Goal: Book appointment/travel/reservation

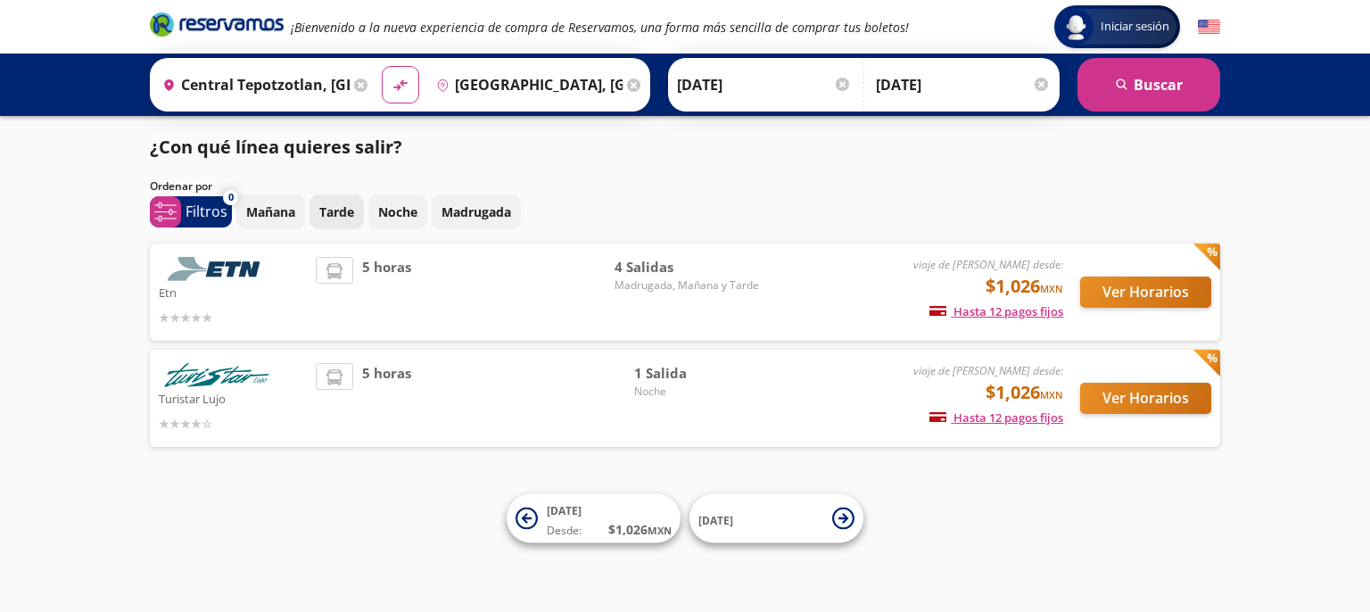
click at [342, 218] on p "Tarde" at bounding box center [336, 211] width 35 height 19
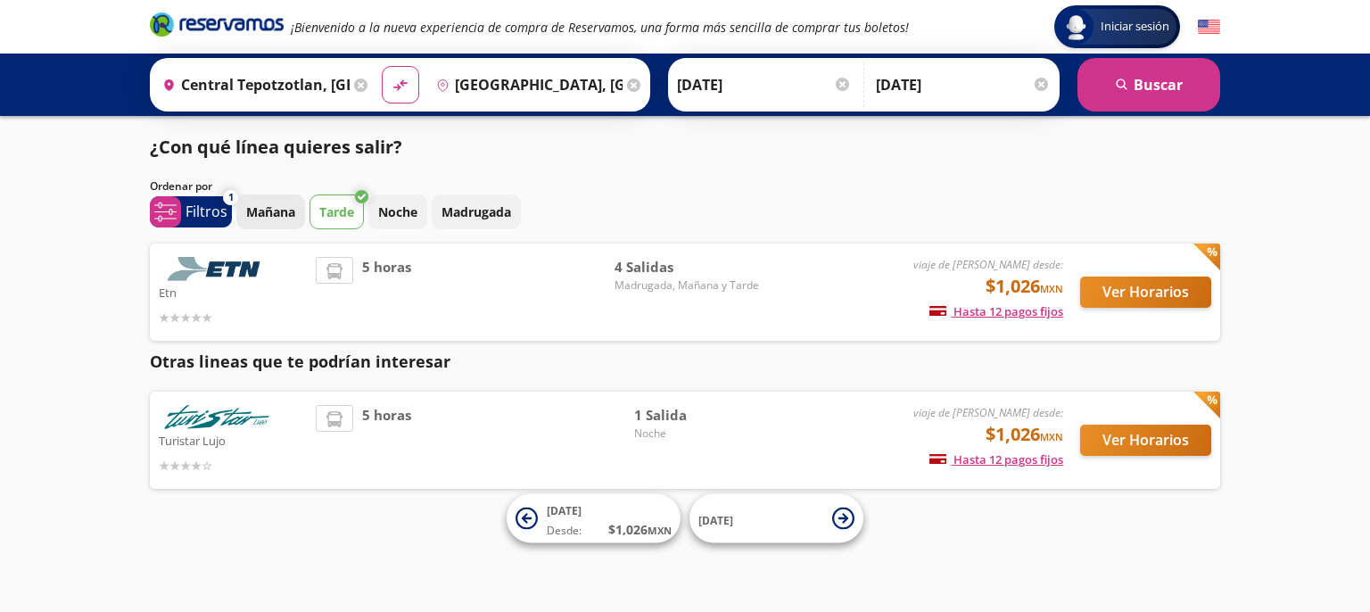
click at [277, 217] on p "Mañana" at bounding box center [270, 211] width 49 height 19
click at [394, 215] on p "Noche" at bounding box center [397, 211] width 39 height 19
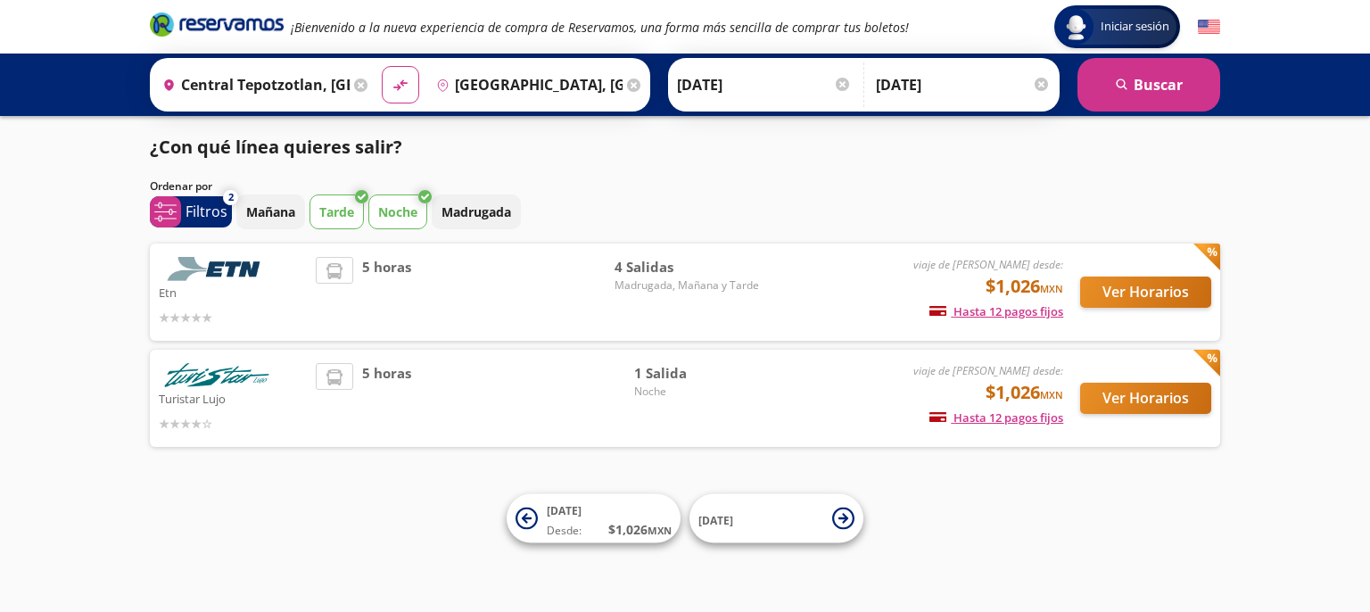
click at [334, 221] on button "Tarde" at bounding box center [336, 211] width 54 height 35
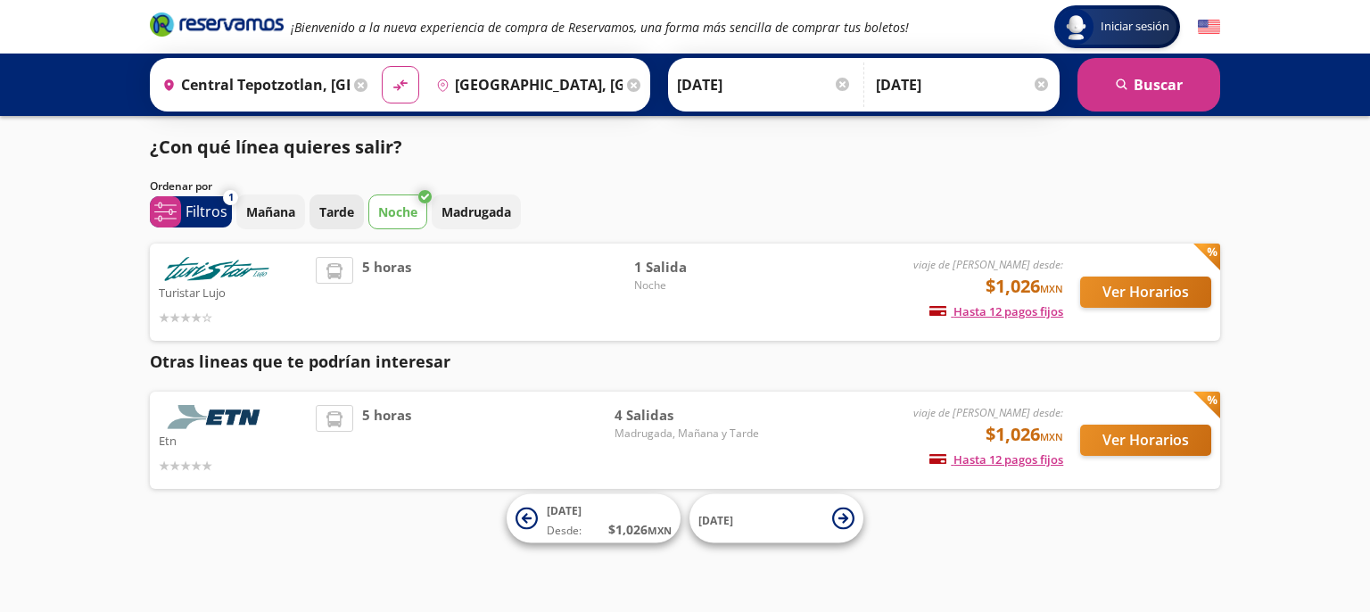
click at [346, 219] on p "Tarde" at bounding box center [336, 211] width 35 height 19
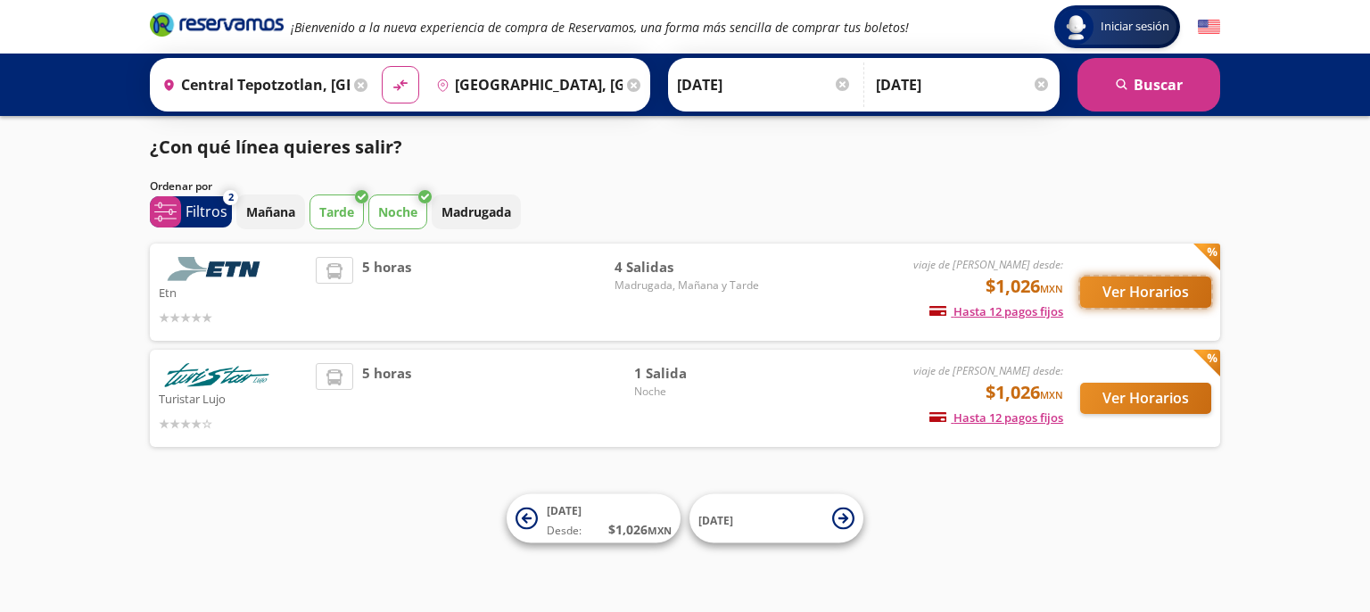
click at [1135, 290] on button "Ver Horarios" at bounding box center [1145, 291] width 131 height 31
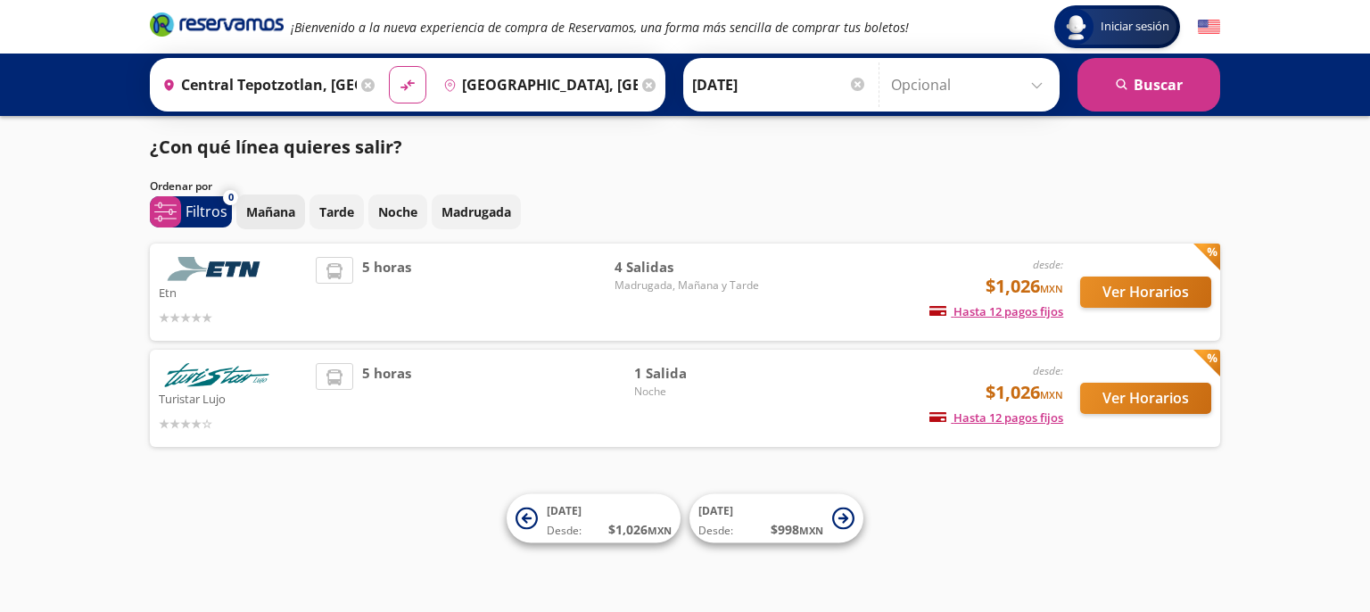
click at [283, 215] on p "Mañana" at bounding box center [270, 211] width 49 height 19
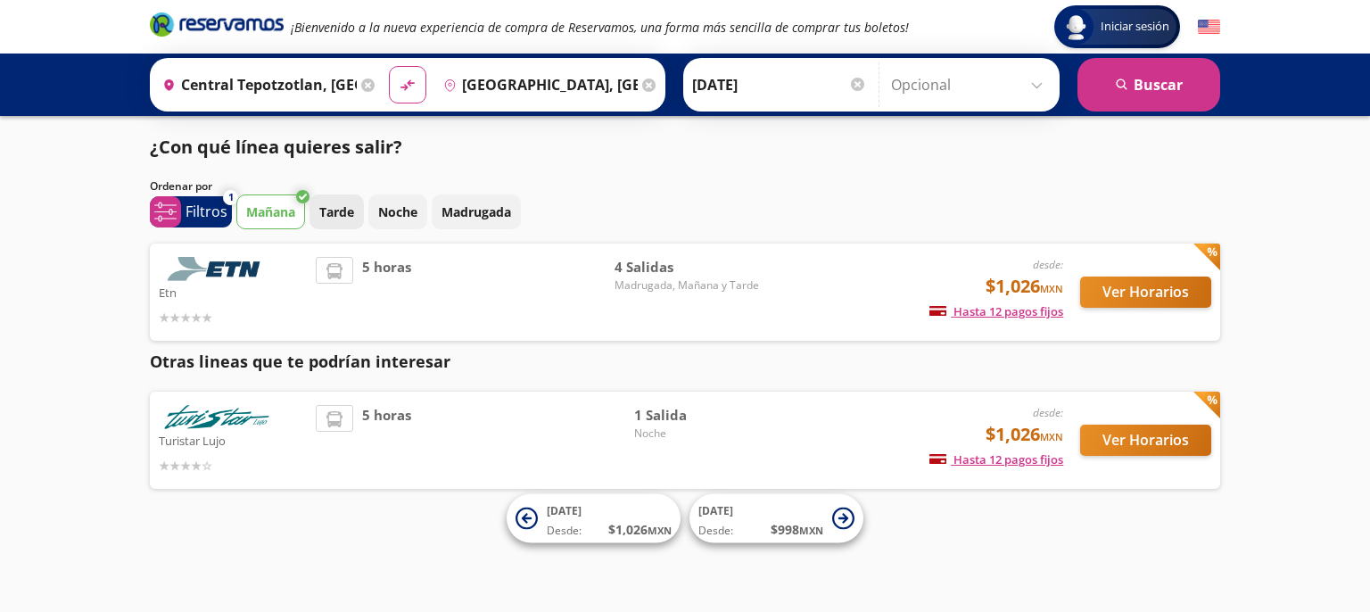
click at [339, 219] on p "Tarde" at bounding box center [336, 211] width 35 height 19
click at [278, 219] on p "Mañana" at bounding box center [270, 211] width 49 height 19
click at [400, 220] on p "Noche" at bounding box center [397, 211] width 39 height 19
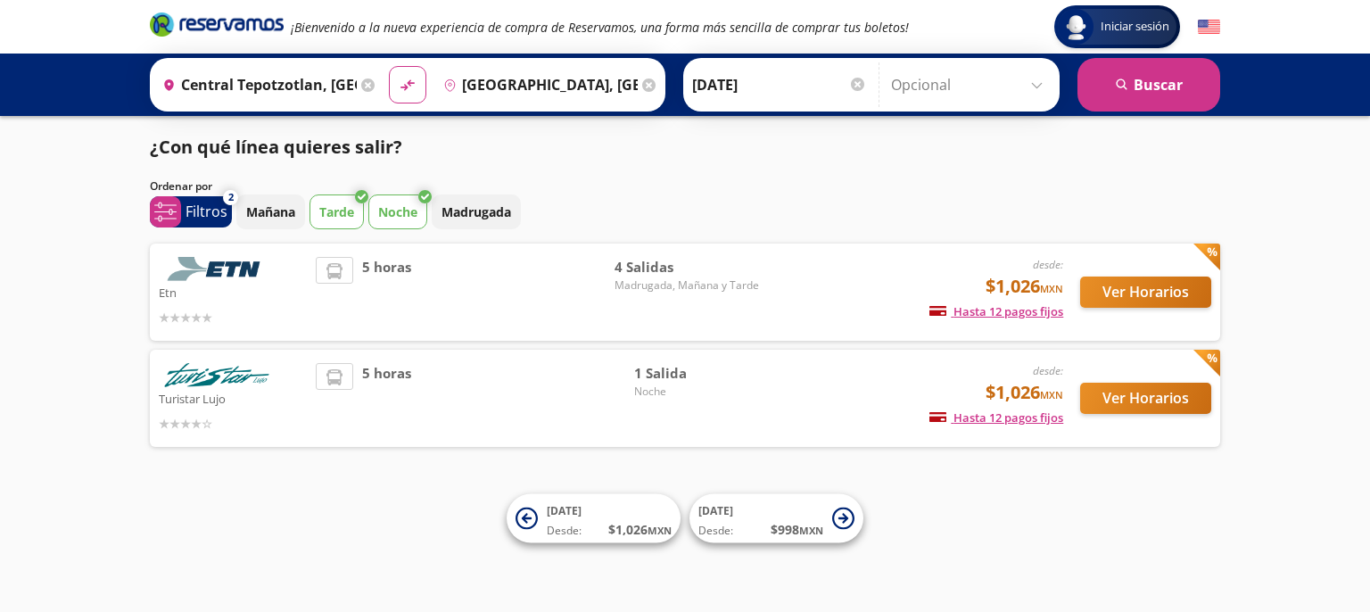
click at [318, 223] on button "Tarde" at bounding box center [336, 211] width 54 height 35
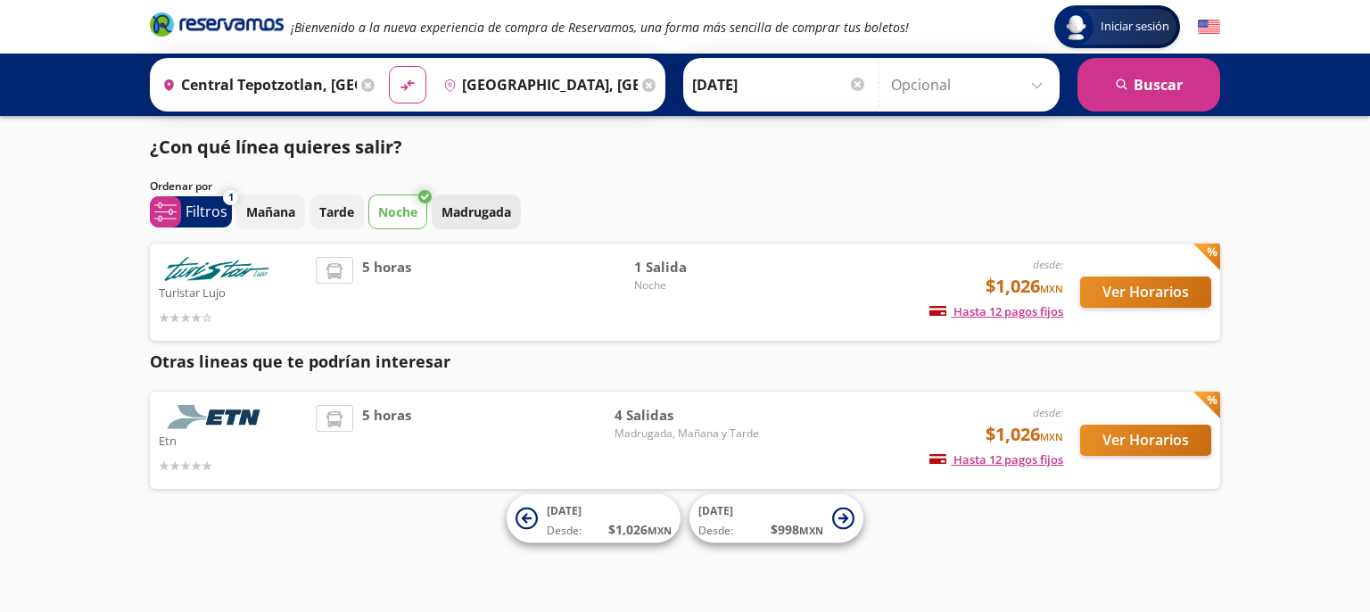
click at [465, 218] on p "Madrugada" at bounding box center [477, 211] width 70 height 19
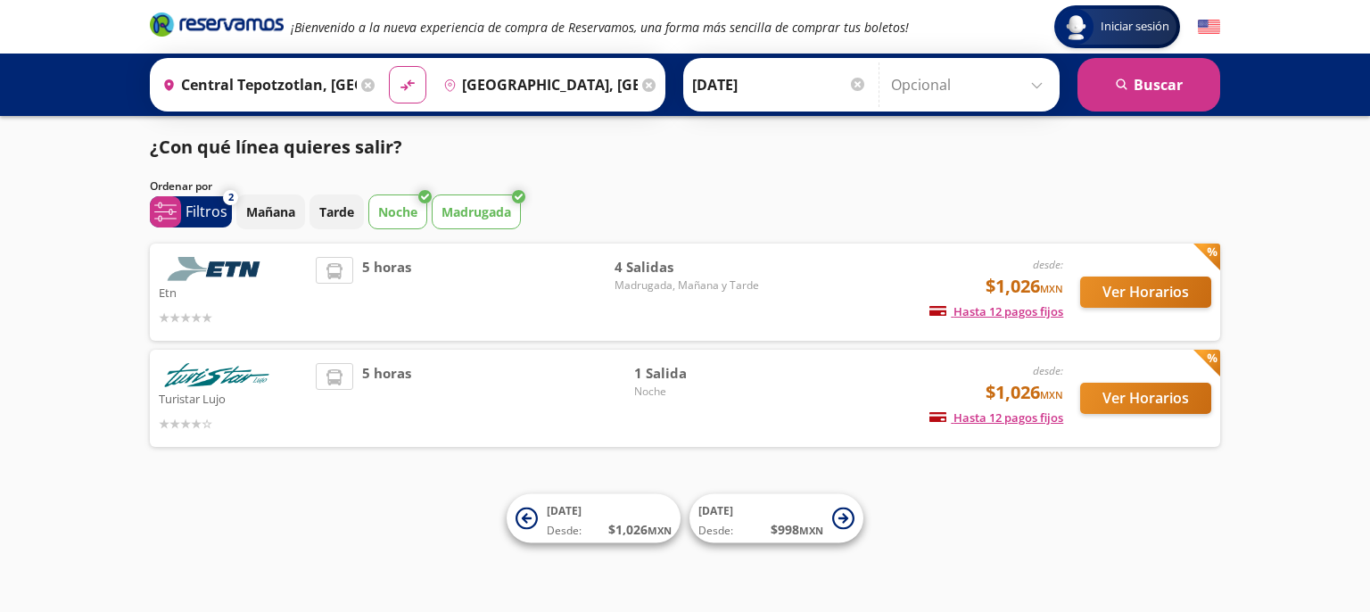
click at [469, 219] on p "Madrugada" at bounding box center [477, 211] width 70 height 19
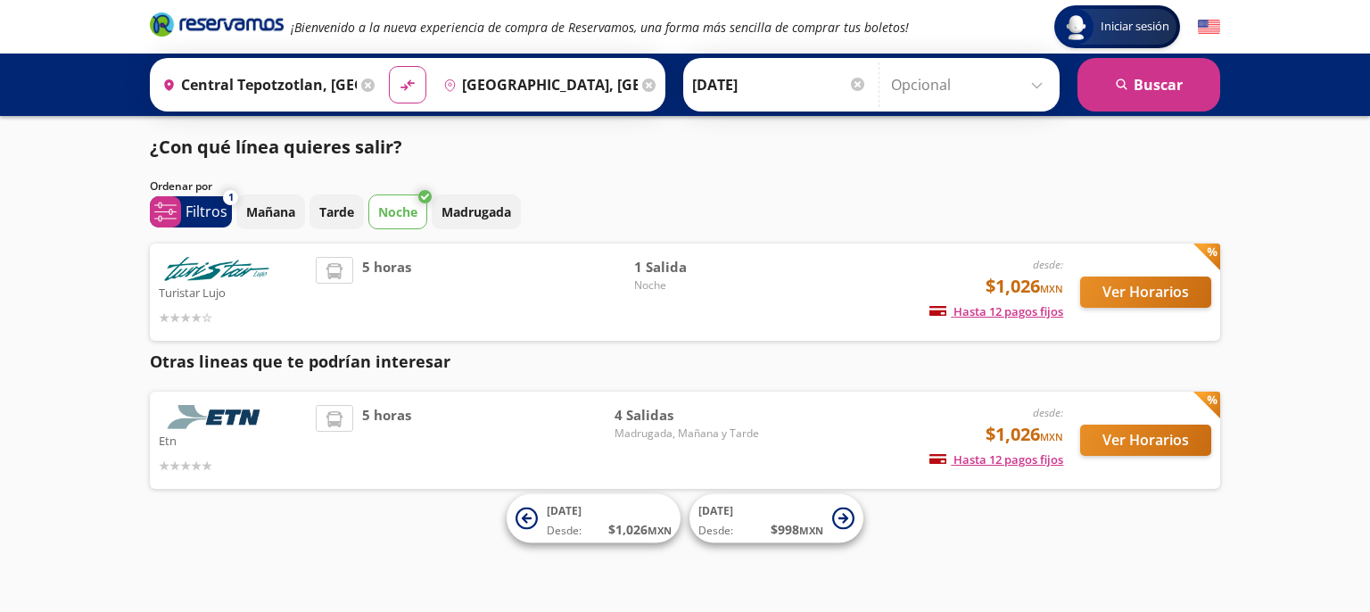
click at [400, 215] on p "Noche" at bounding box center [397, 211] width 39 height 19
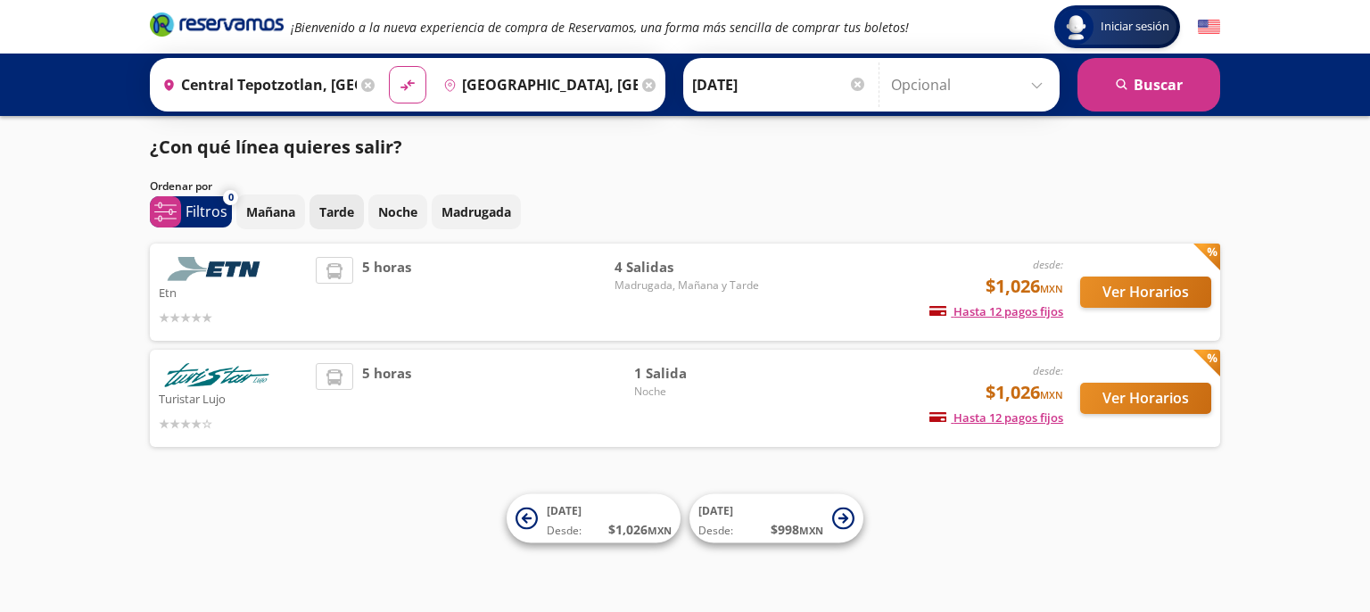
drag, startPoint x: 336, startPoint y: 215, endPoint x: 333, endPoint y: 224, distance: 9.6
click at [336, 217] on p "Tarde" at bounding box center [336, 211] width 35 height 19
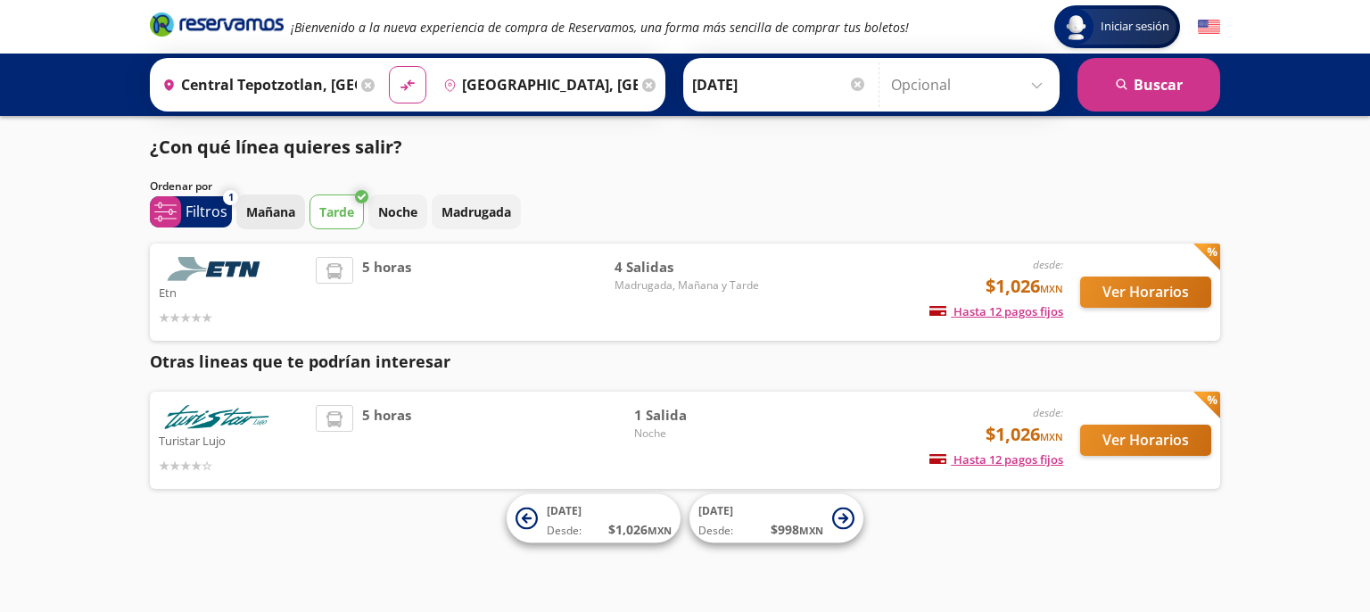
click at [274, 214] on p "Mañana" at bounding box center [270, 211] width 49 height 19
click at [357, 214] on button "Tarde" at bounding box center [336, 211] width 54 height 35
click at [263, 215] on p "Mañana" at bounding box center [270, 211] width 49 height 19
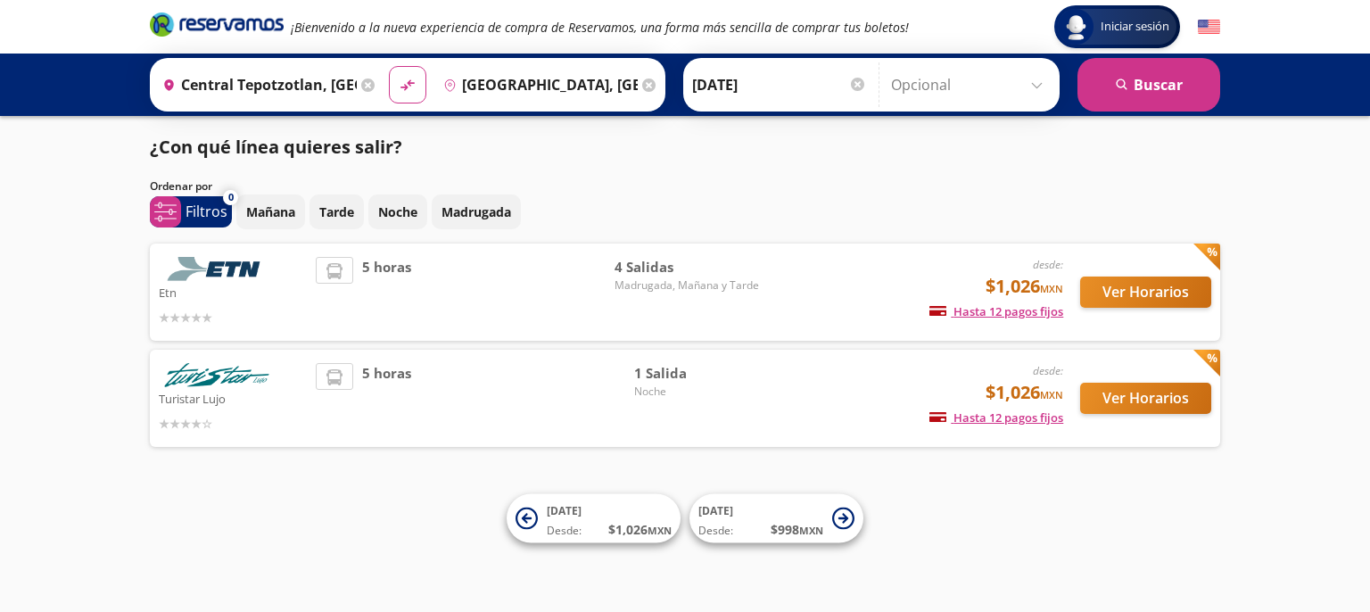
click at [711, 293] on div "4 Salidas Madrugada, Mañana y Tarde" at bounding box center [687, 292] width 144 height 70
click at [1143, 286] on button "Ver Horarios" at bounding box center [1145, 291] width 131 height 31
